Goal: Entertainment & Leisure: Consume media (video, audio)

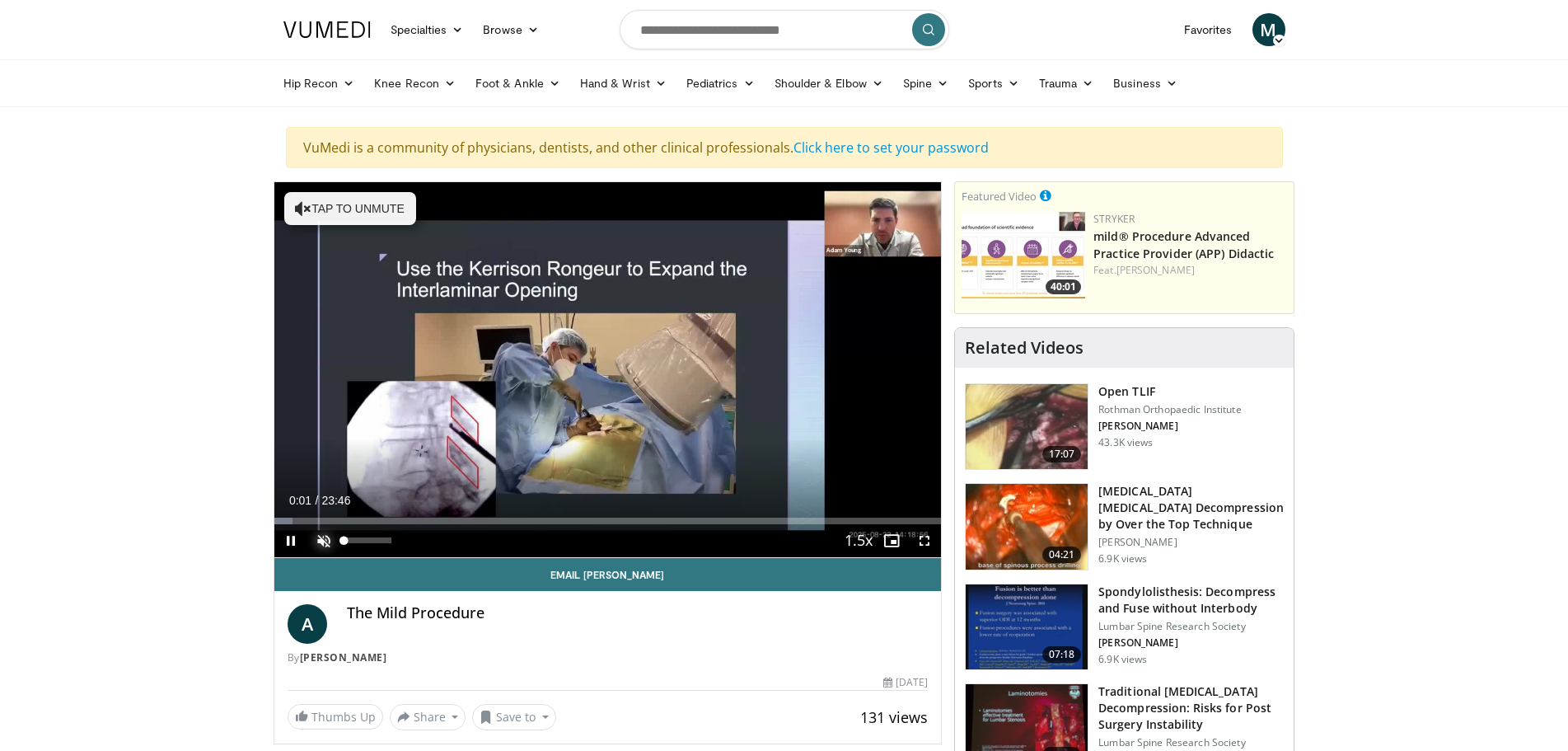
click at [320, 537] on span "Video Player" at bounding box center [323, 541] width 33 height 33
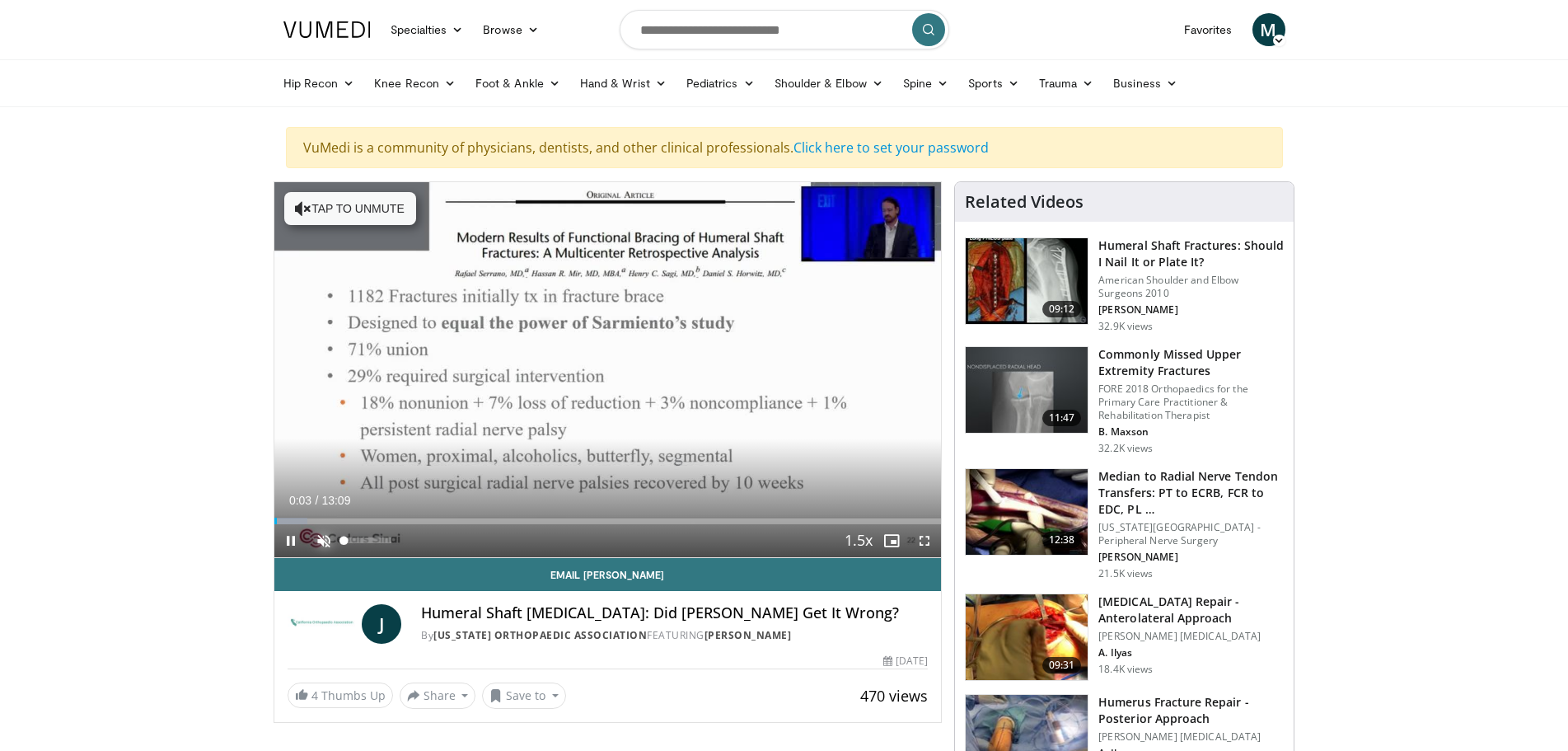
click at [322, 540] on span "Video Player" at bounding box center [323, 541] width 33 height 33
click at [921, 539] on span "Video Player" at bounding box center [924, 541] width 33 height 33
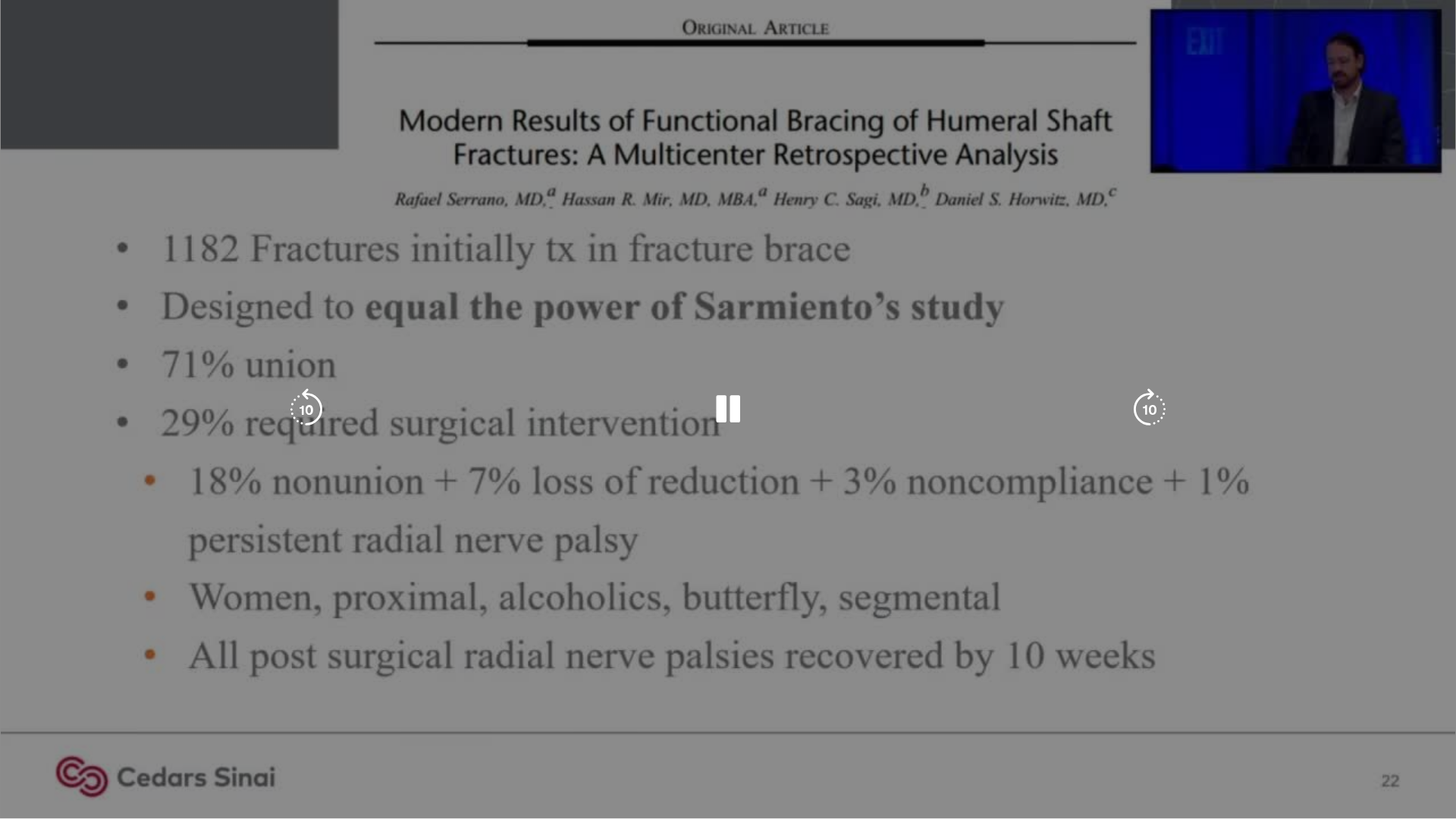
click at [1345, 690] on div "10 seconds Tap to unmute" at bounding box center [728, 409] width 1456 height 818
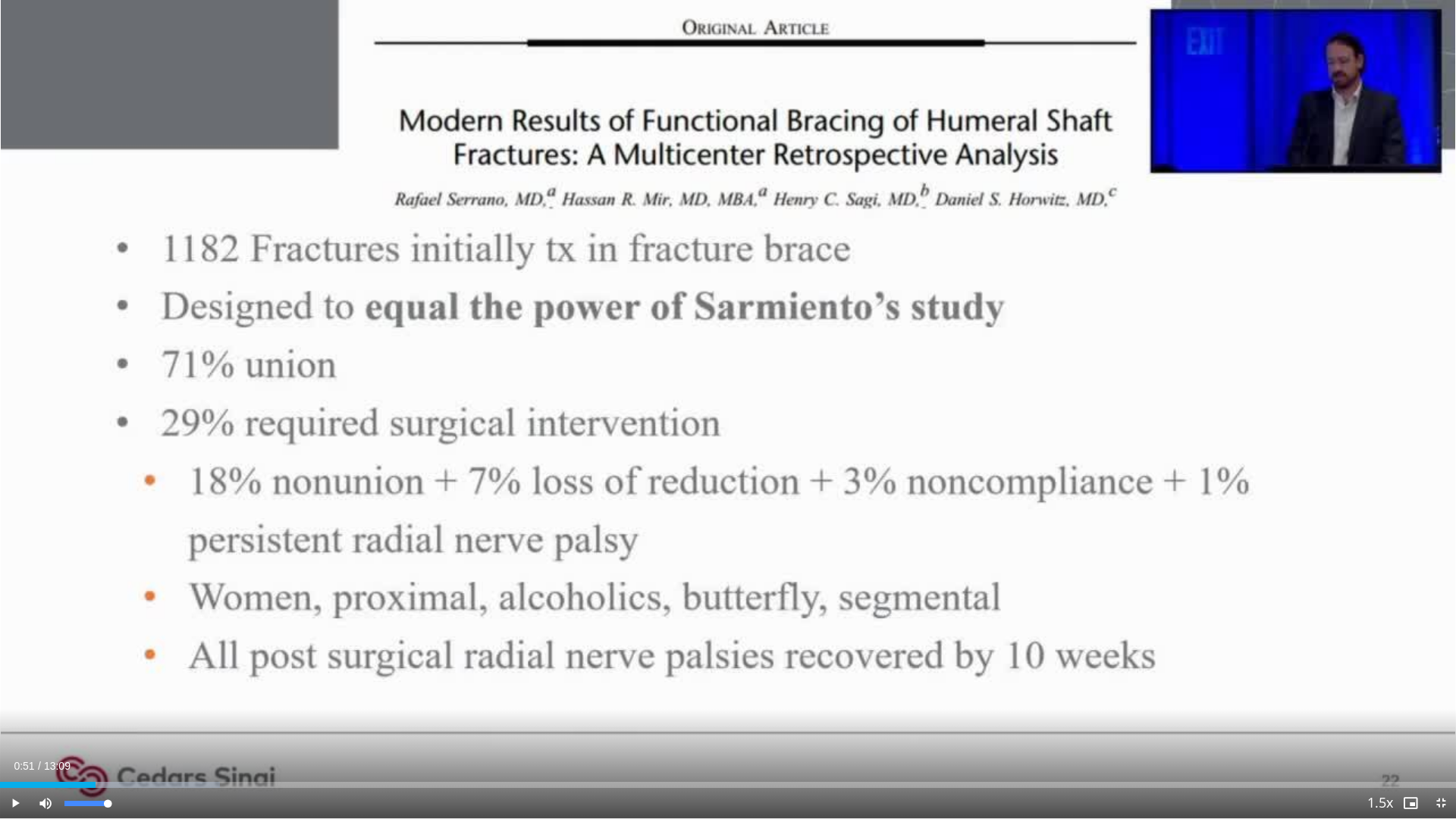
drag, startPoint x: 132, startPoint y: 800, endPoint x: 156, endPoint y: 797, distance: 24.2
click at [146, 690] on div "Current Time 0:51 / Duration 13:09 Play Skip Backward Skip Forward Mute 100% Lo…" at bounding box center [728, 802] width 1456 height 30
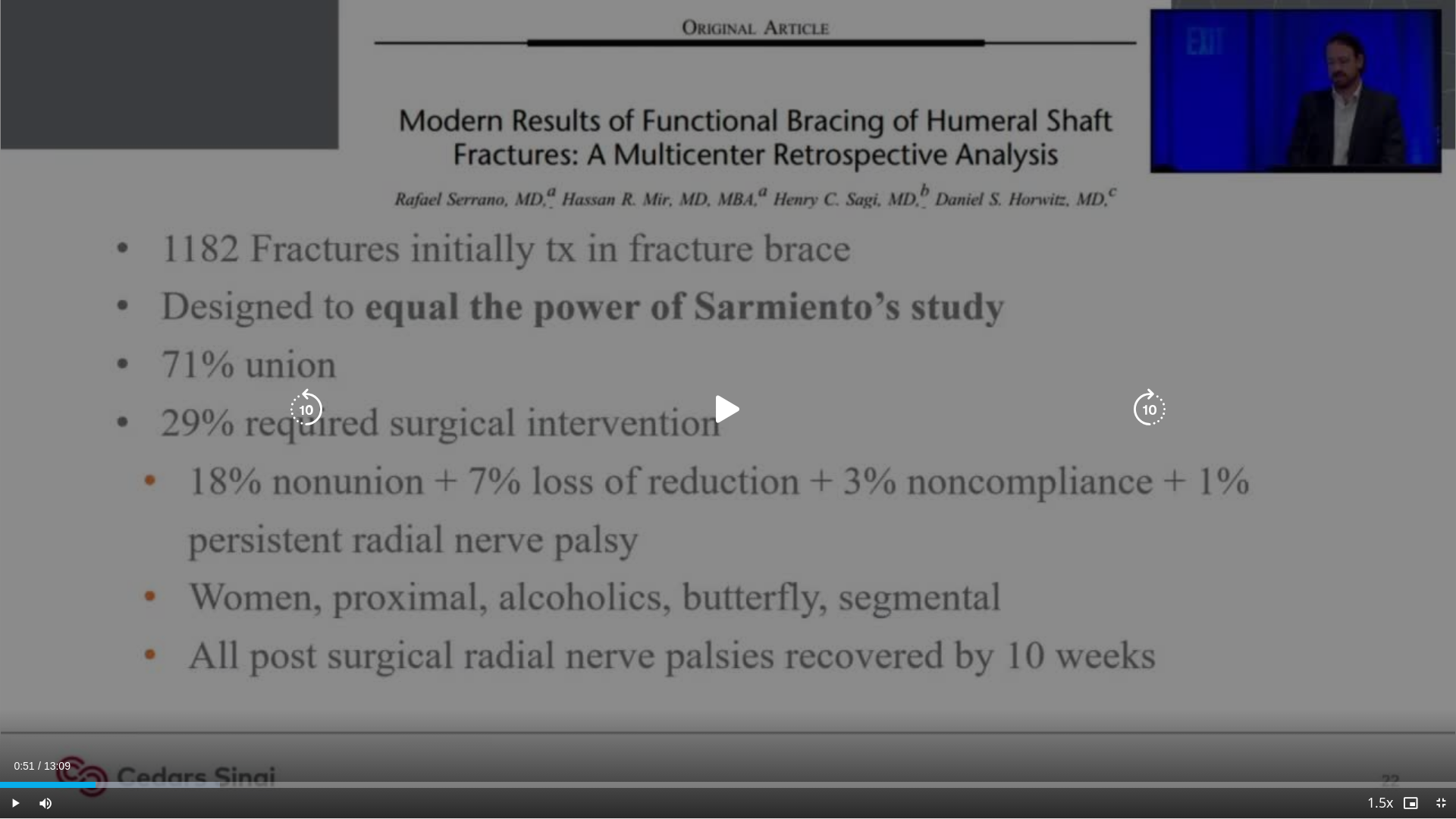
click at [486, 555] on div "10 seconds Tap to unmute" at bounding box center [728, 409] width 1456 height 818
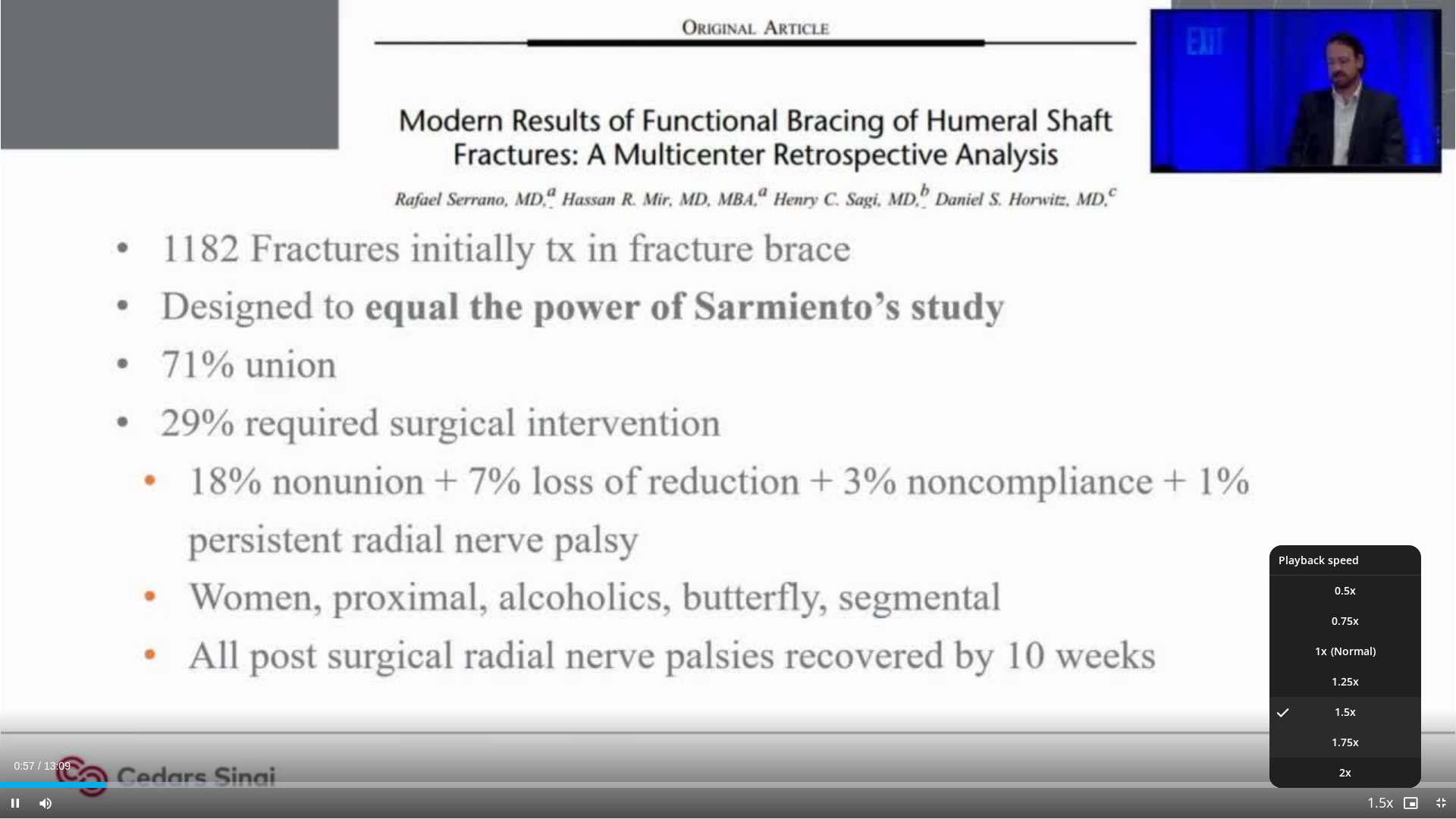
click at [1366, 690] on li "1.75x" at bounding box center [1345, 742] width 152 height 30
click at [1383, 690] on span "Video Player" at bounding box center [1379, 803] width 21 height 30
click at [1362, 690] on li "1.5x" at bounding box center [1345, 711] width 152 height 30
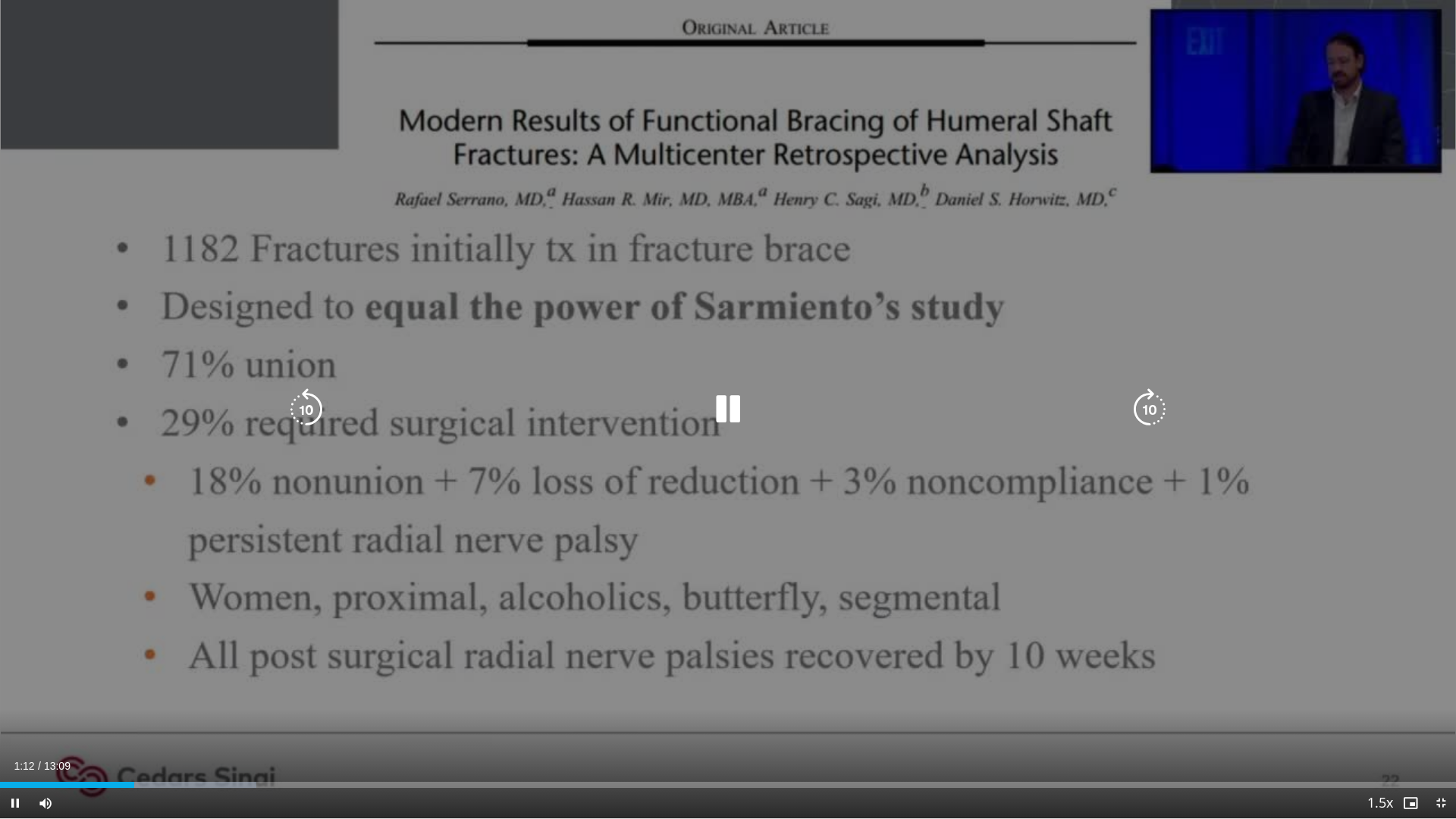
click at [498, 651] on div "10 seconds Tap to unmute" at bounding box center [728, 409] width 1456 height 818
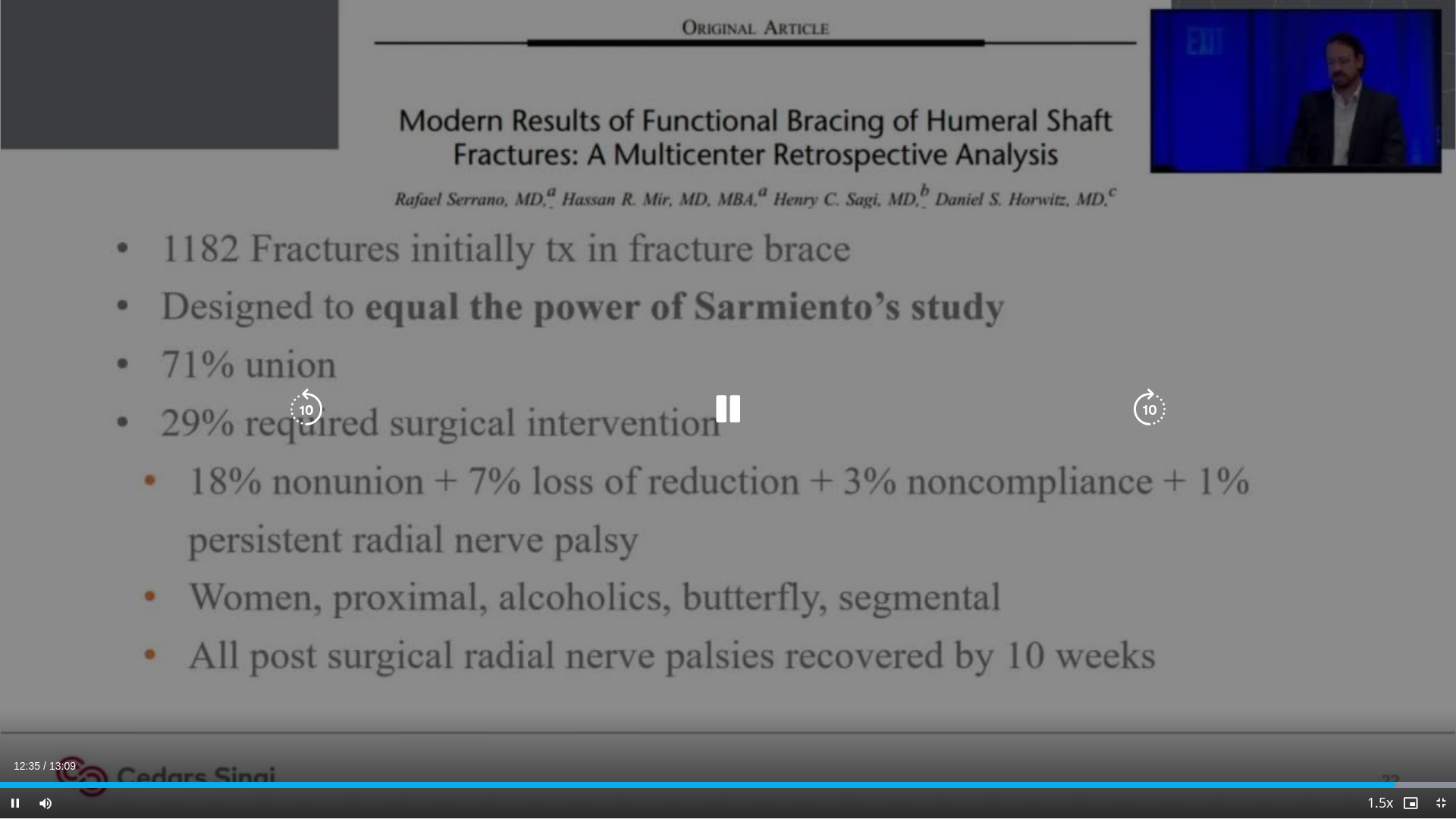
click at [662, 467] on div "10 seconds Tap to unmute" at bounding box center [728, 409] width 1456 height 818
click at [732, 409] on icon "Video Player" at bounding box center [728, 409] width 43 height 43
